Goal: Task Accomplishment & Management: Use online tool/utility

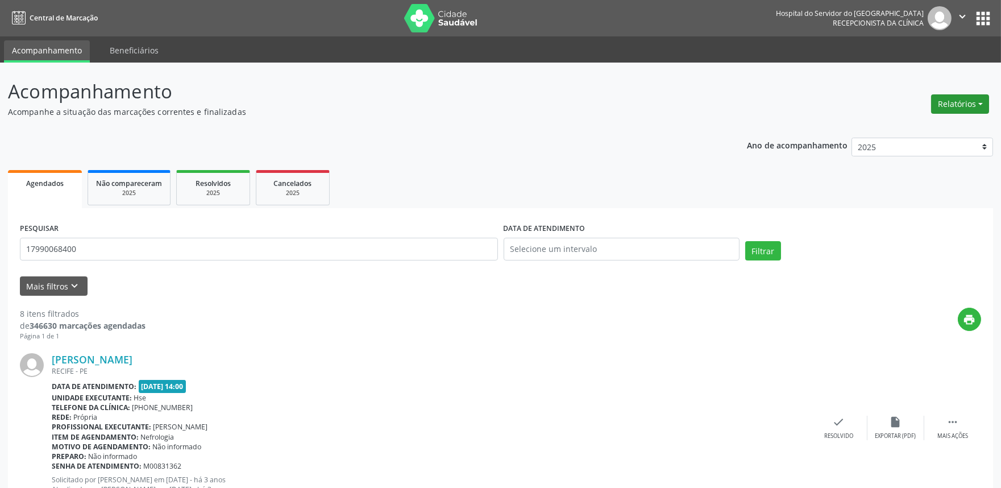
drag, startPoint x: 991, startPoint y: 106, endPoint x: 978, endPoint y: 106, distance: 13.1
click at [986, 106] on div "Relatórios Agendamentos Procedimentos realizados" at bounding box center [960, 103] width 66 height 27
click at [978, 106] on button "Relatórios" at bounding box center [960, 103] width 58 height 19
click at [969, 126] on link "Agendamentos" at bounding box center [928, 128] width 122 height 16
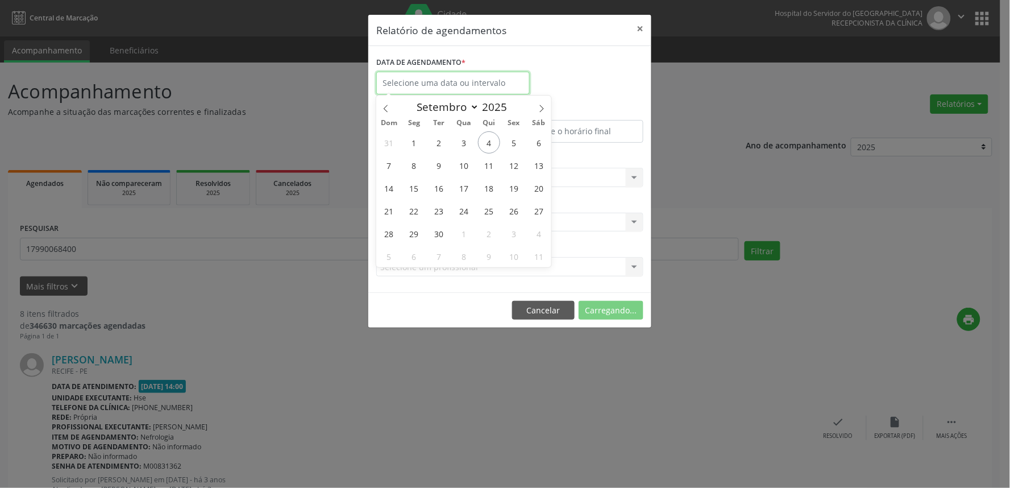
click at [442, 84] on input "text" at bounding box center [452, 83] width 153 height 23
click at [412, 141] on span "1" at bounding box center [414, 142] width 22 height 22
type input "[DATE]"
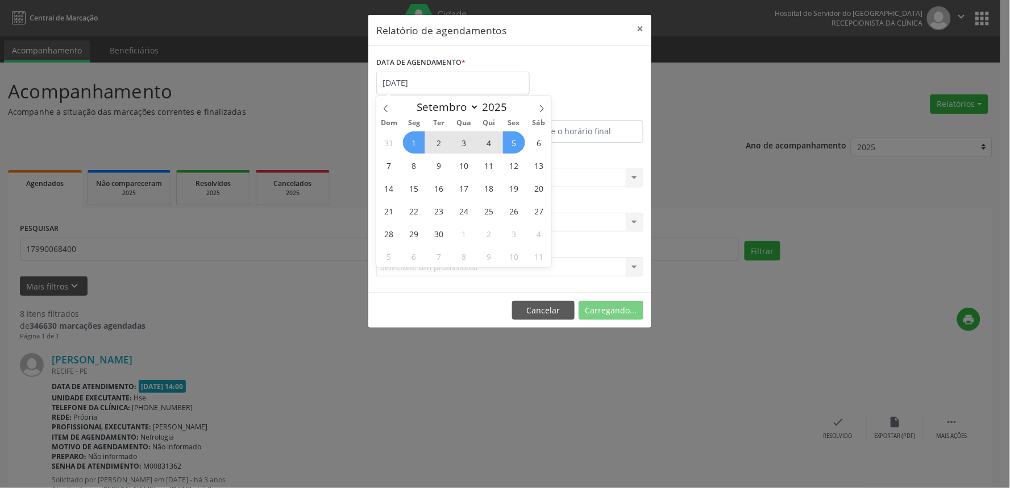
click at [523, 141] on span "5" at bounding box center [514, 142] width 22 height 22
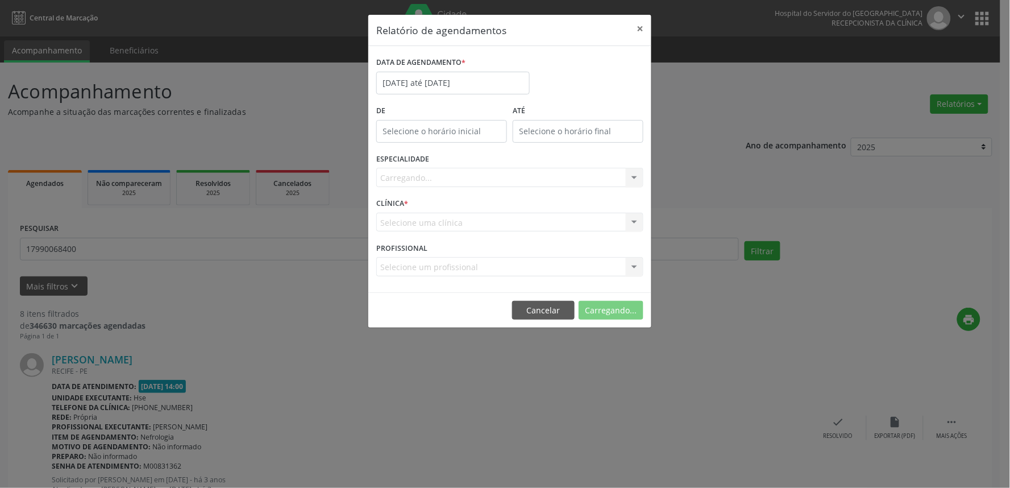
click at [517, 177] on div "Carregando... Todas as especialidades Alergologia Angiologia Arritmologia Cardi…" at bounding box center [509, 177] width 267 height 19
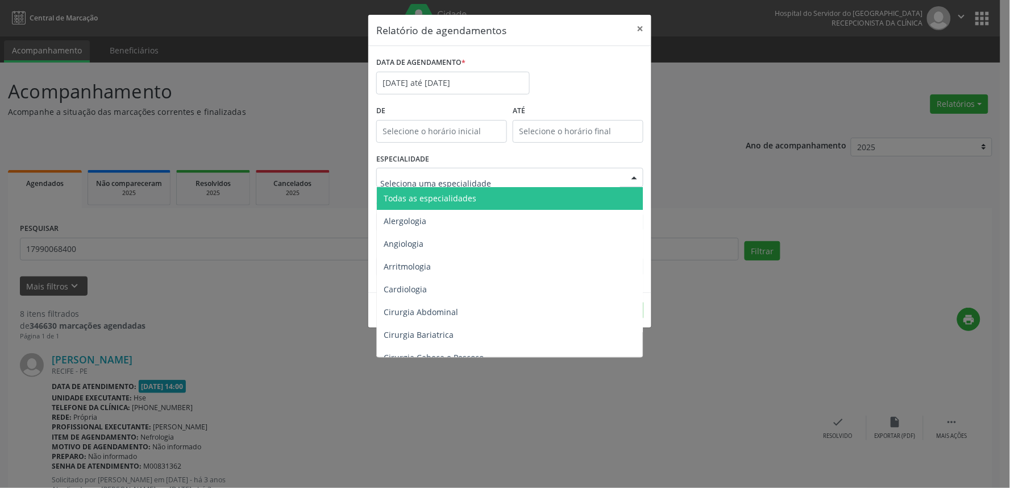
click at [517, 177] on div at bounding box center [509, 177] width 267 height 19
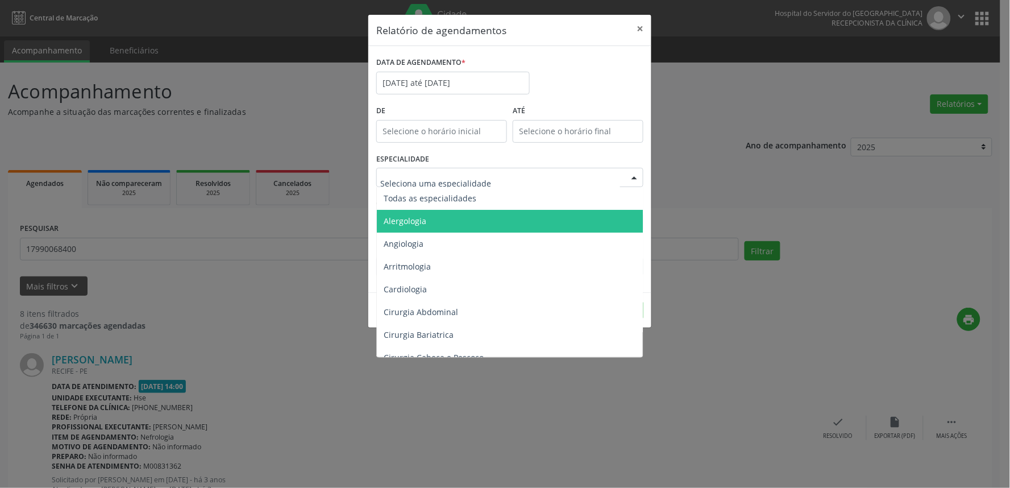
click at [512, 210] on span "Alergologia" at bounding box center [511, 221] width 268 height 23
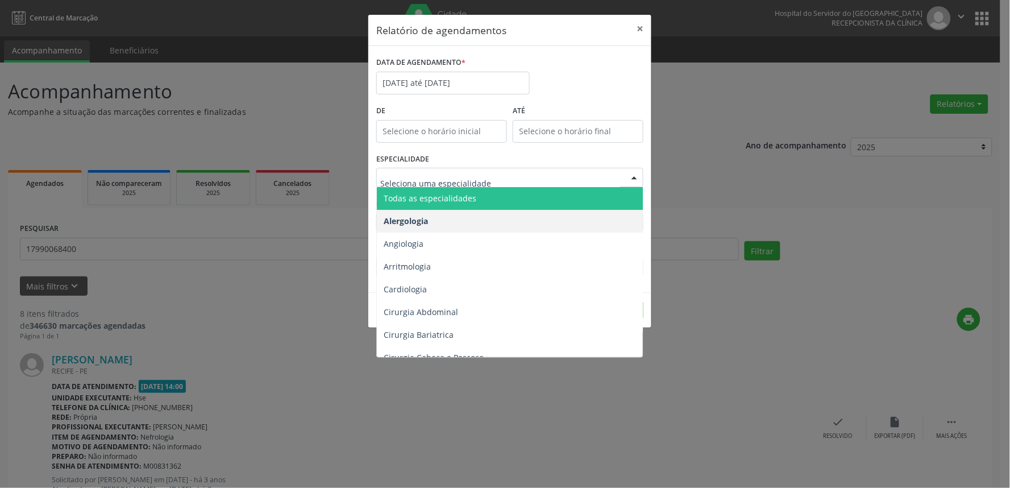
click at [492, 171] on div at bounding box center [509, 177] width 267 height 19
click at [489, 190] on span "Todas as especialidades" at bounding box center [511, 198] width 268 height 23
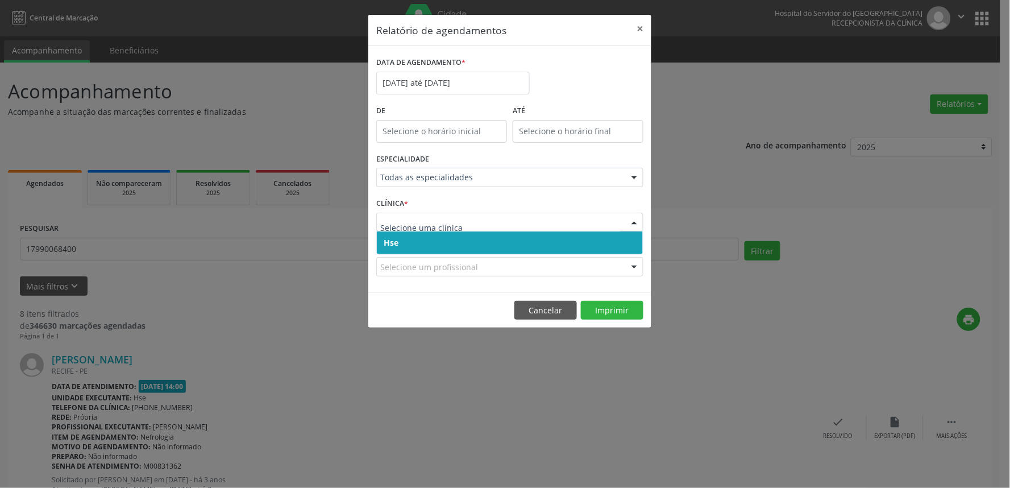
click at [463, 235] on span "Hse" at bounding box center [510, 242] width 266 height 23
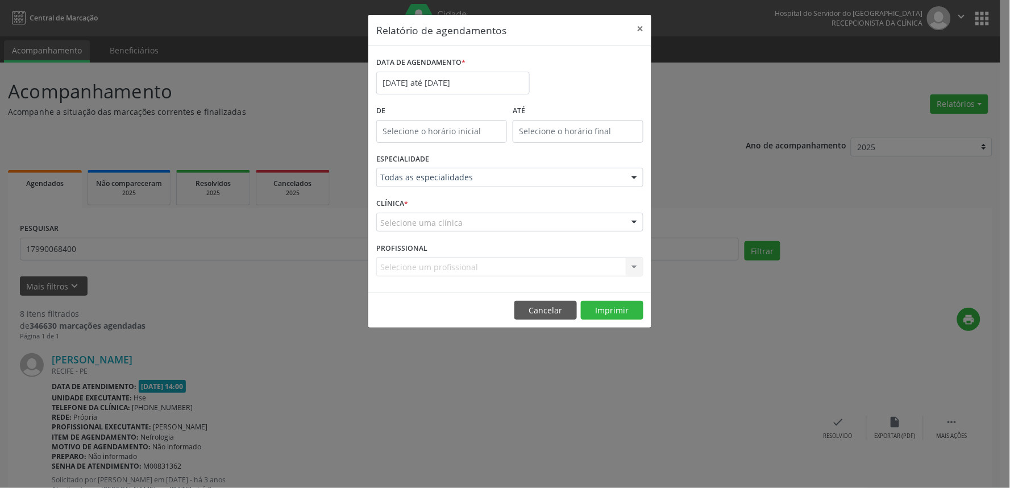
click at [462, 225] on div "Selecione uma clínica" at bounding box center [509, 222] width 267 height 19
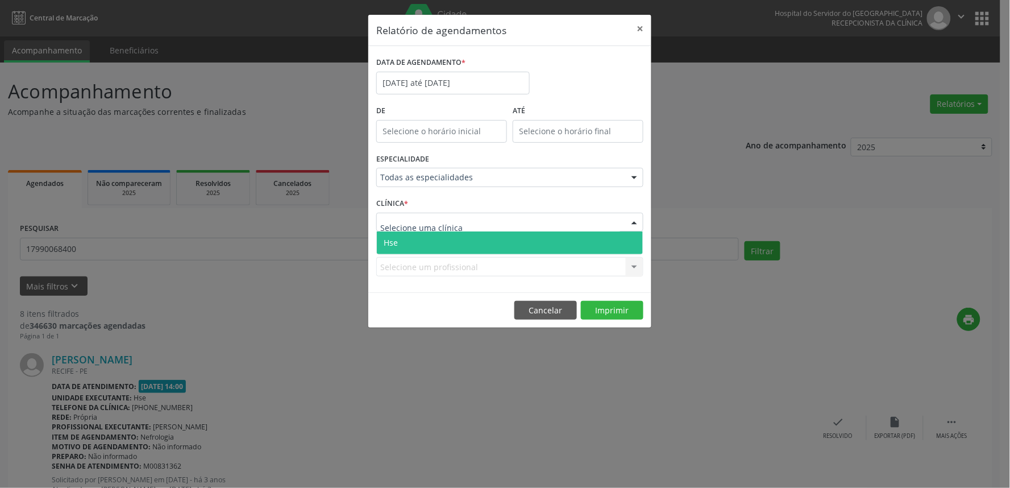
click at [463, 242] on span "Hse" at bounding box center [510, 242] width 266 height 23
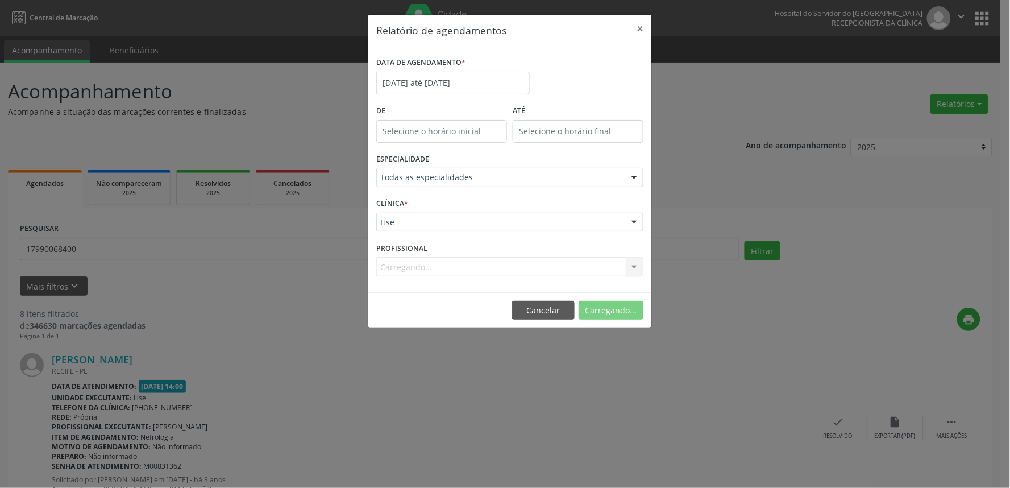
click at [455, 267] on div "Carregando... Nenhum resultado encontrado para: " " Não há nenhuma opção para s…" at bounding box center [509, 266] width 267 height 19
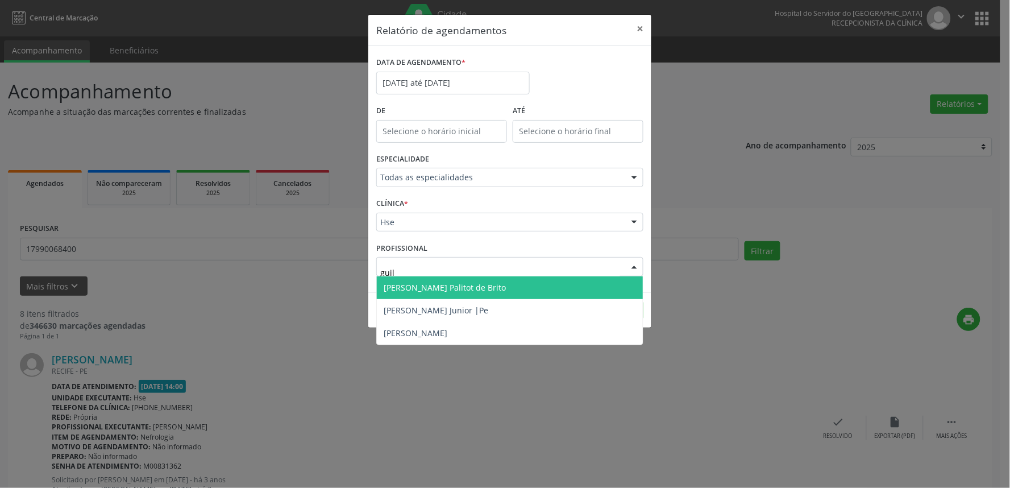
type input "guilh"
click at [469, 285] on span "[PERSON_NAME] Palitot de Brito" at bounding box center [445, 287] width 122 height 11
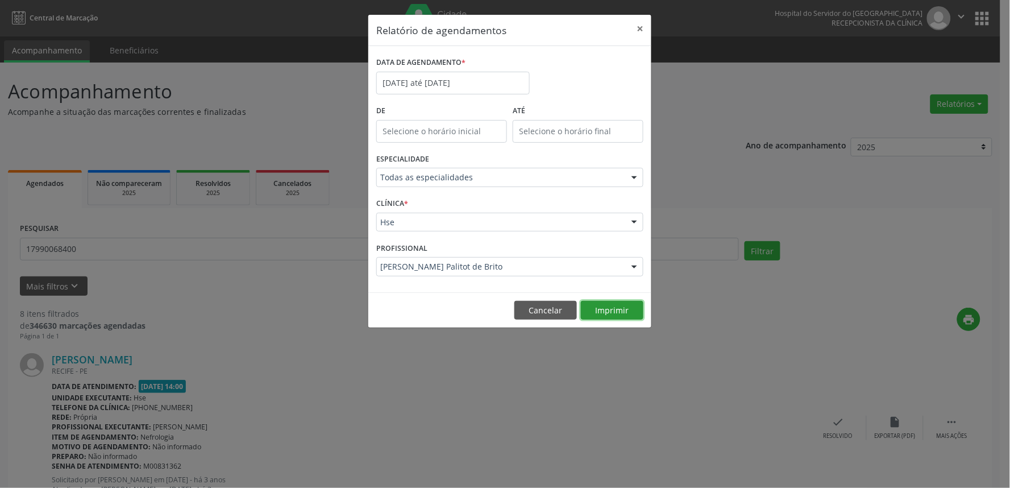
click at [639, 318] on button "Imprimir" at bounding box center [612, 310] width 63 height 19
click at [467, 83] on input "[DATE] até [DATE]" at bounding box center [452, 83] width 153 height 23
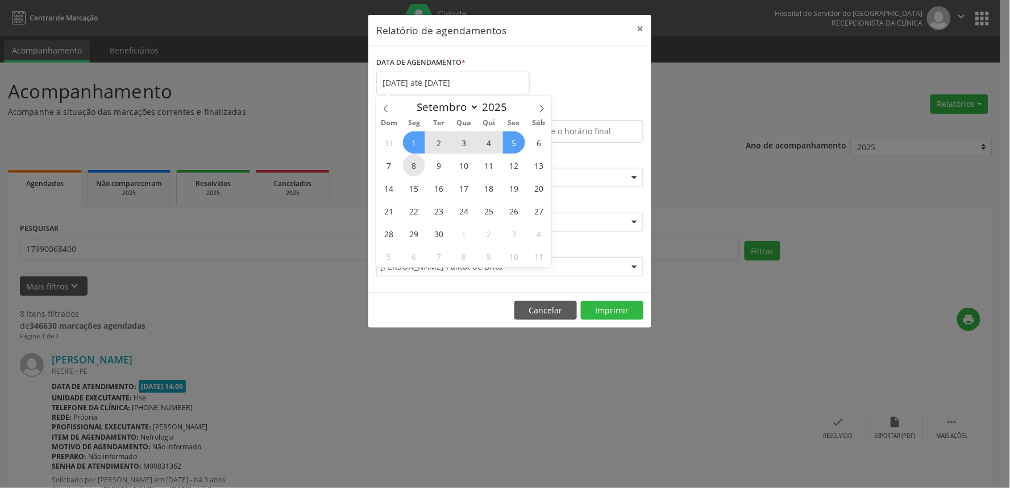
click at [415, 161] on span "8" at bounding box center [414, 165] width 22 height 22
type input "[DATE]"
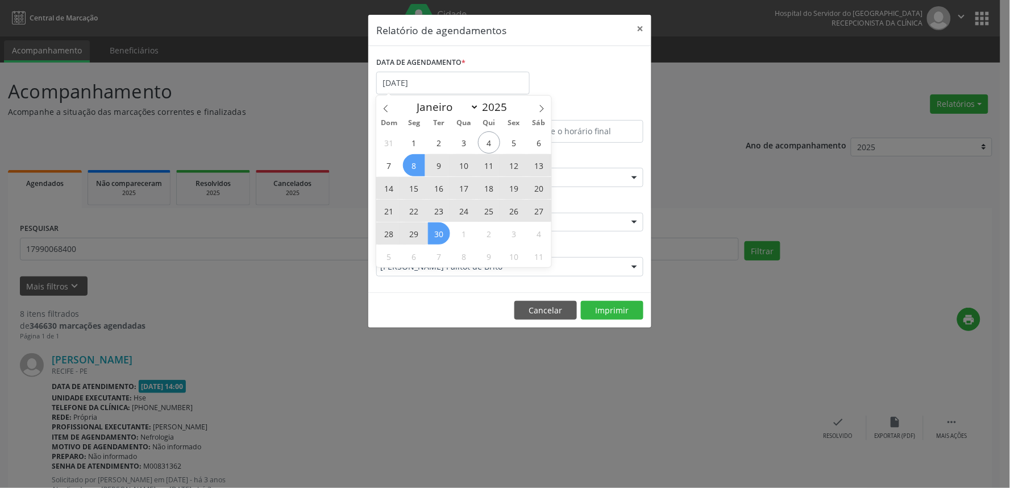
click at [445, 226] on span "30" at bounding box center [439, 233] width 22 height 22
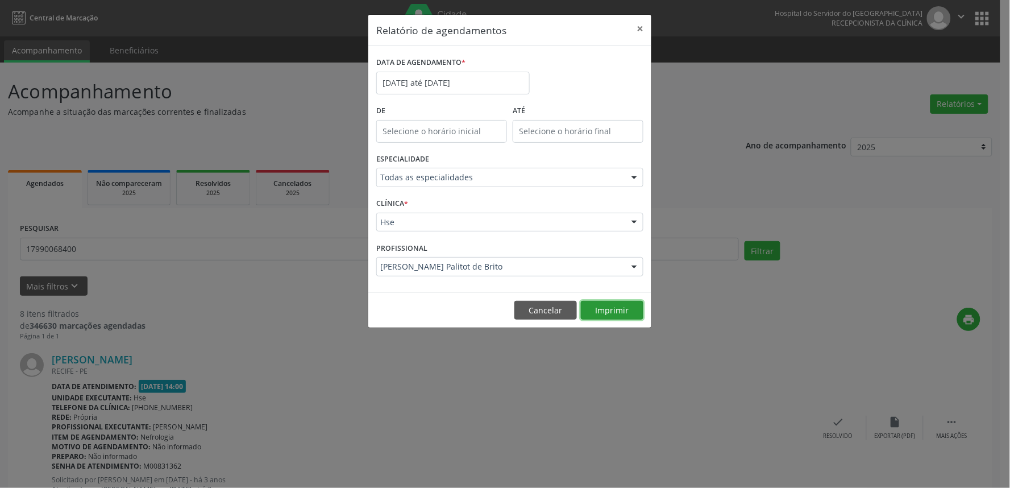
click at [609, 319] on button "Imprimir" at bounding box center [612, 310] width 63 height 19
click at [550, 301] on button "Cancelar" at bounding box center [545, 310] width 63 height 19
